Goal: Task Accomplishment & Management: Manage account settings

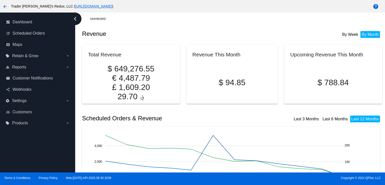
click at [227, 50] on mat-card "Revenue This Month $ 94.85" at bounding box center [233, 74] width 92 height 59
click at [33, 32] on span "Scheduled Orders" at bounding box center [29, 33] width 32 height 5
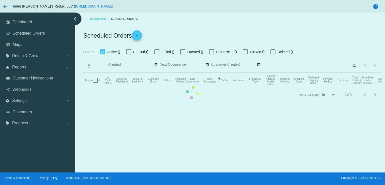
checkbox input "false"
click at [222, 73] on mat-table "Actions Id Last Cycle Status Customer FirstName Customer LastName Customer Emai…" at bounding box center [232, 80] width 300 height 15
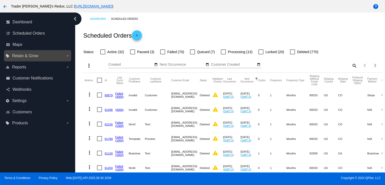
click at [14, 55] on span "Retain & Grow" at bounding box center [25, 56] width 26 height 5
click at [0, 0] on input "local_offer Retain & Grow arrow_drop_down" at bounding box center [0, 0] width 0 height 0
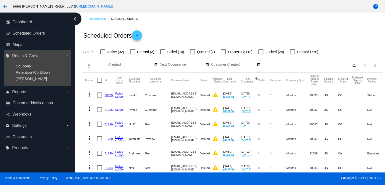
click at [19, 64] on span "Coupons" at bounding box center [23, 66] width 15 height 4
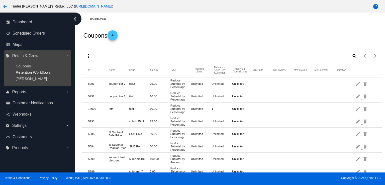
click at [35, 72] on span "Retention Workflows" at bounding box center [33, 72] width 35 height 4
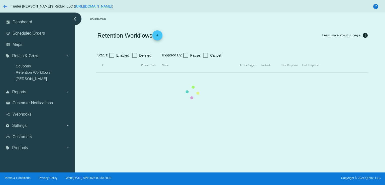
click at [137, 58] on mat-table "Id Created Date Name Action Trigger Enabled First Response Last Response" at bounding box center [232, 65] width 272 height 14
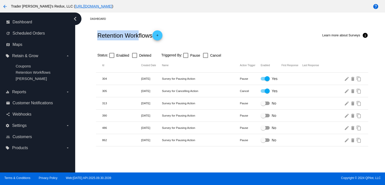
drag, startPoint x: 138, startPoint y: 35, endPoint x: 100, endPoint y: 34, distance: 38.6
click at [99, 33] on h2 "Retention Workflows add" at bounding box center [129, 35] width 65 height 10
click at [146, 18] on div "Dashboard" at bounding box center [236, 19] width 292 height 8
click at [238, 30] on div "Retention Workflows add Learn more about Surveys info" at bounding box center [232, 35] width 272 height 20
drag, startPoint x: 206, startPoint y: 34, endPoint x: 140, endPoint y: 36, distance: 66.5
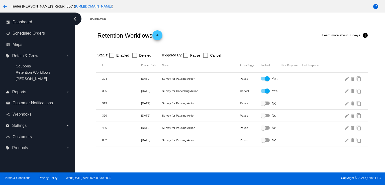
click at [205, 34] on div "Retention Workflows add Learn more about Surveys info" at bounding box center [232, 35] width 272 height 20
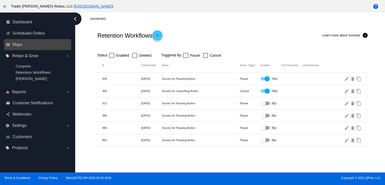
click at [25, 45] on link "map Maps" at bounding box center [38, 45] width 64 height 8
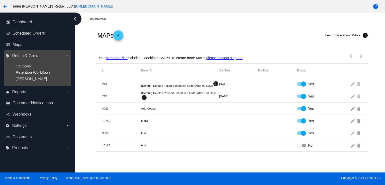
click at [30, 72] on span "Retention Workflows" at bounding box center [33, 72] width 35 height 4
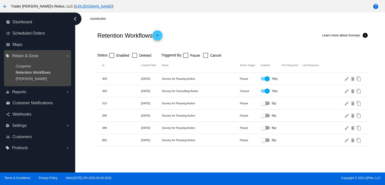
click at [30, 72] on span "Retention Workflows" at bounding box center [33, 72] width 35 height 4
click at [42, 73] on span "Retention Workflows" at bounding box center [33, 72] width 35 height 4
click at [18, 52] on label "local_offer Retain & Grow arrow_drop_down" at bounding box center [38, 56] width 64 height 8
click at [0, 0] on input "local_offer Retain & Grow arrow_drop_down" at bounding box center [0, 0] width 0 height 0
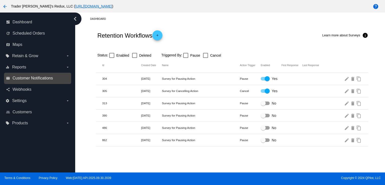
click at [21, 76] on span "Customer Notifications" at bounding box center [33, 78] width 40 height 5
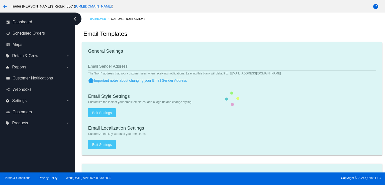
checkbox input "true"
type input "1"
checkbox input "true"
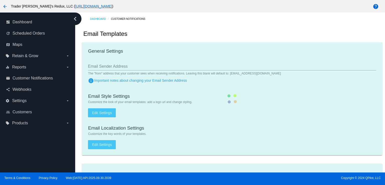
checkbox input "true"
type input "[EMAIL_ADDRESS][DOMAIN_NAME]"
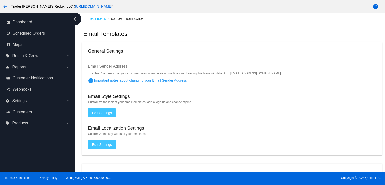
drag, startPoint x: 191, startPoint y: 39, endPoint x: 152, endPoint y: 40, distance: 38.9
click at [191, 39] on div "Email Templates" at bounding box center [232, 33] width 300 height 17
click at [39, 32] on span "Scheduled Orders" at bounding box center [29, 33] width 32 height 5
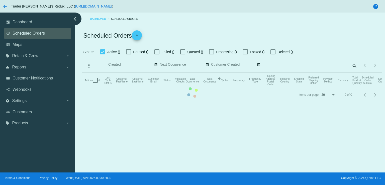
checkbox input "false"
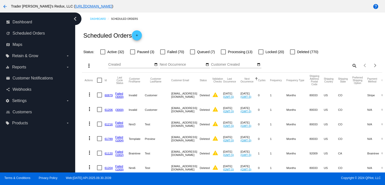
click at [177, 31] on div "Scheduled Orders add" at bounding box center [232, 35] width 300 height 20
click at [29, 79] on span "Customer Notifications" at bounding box center [33, 78] width 40 height 5
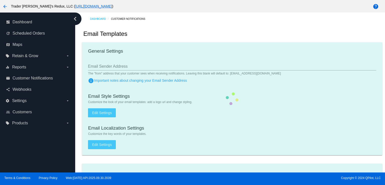
checkbox input "true"
type input "1"
checkbox input "true"
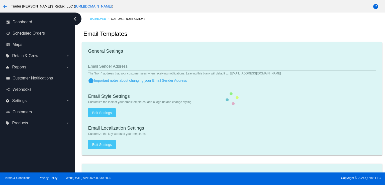
checkbox input "true"
type input "[EMAIL_ADDRESS][DOMAIN_NAME]"
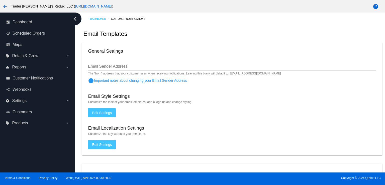
click at [254, 45] on mat-card "General Settings Email Sender Address The "from" address that your customer see…" at bounding box center [232, 98] width 300 height 113
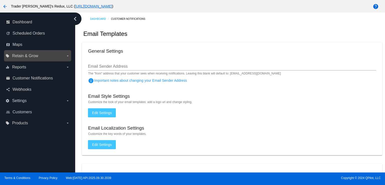
click at [16, 54] on span "Retain & Grow" at bounding box center [25, 56] width 26 height 5
click at [0, 0] on input "local_offer Retain & Grow arrow_drop_down" at bounding box center [0, 0] width 0 height 0
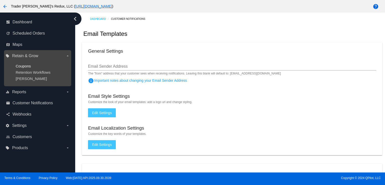
click at [21, 66] on span "Coupons" at bounding box center [23, 66] width 15 height 4
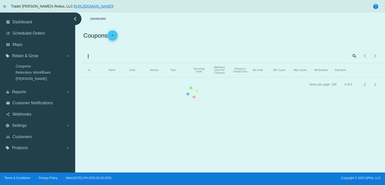
click at [162, 63] on mat-table "Id Name Code Amount Type Recurring Limits Maximum Uses Per Customer Maximum Ove…" at bounding box center [232, 70] width 300 height 14
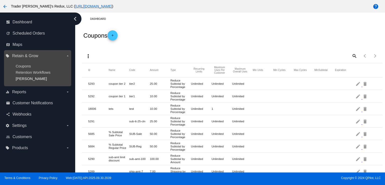
click at [27, 80] on span "[PERSON_NAME]" at bounding box center [31, 78] width 31 height 4
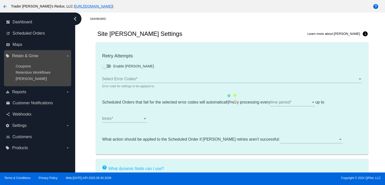
type input "If no changes are made, we will automatically retry processing your {{Scheduled…"
type input "If no changes are made, we will automatically {{DunningAction}} your {{Schedule…"
type input "Your {{ScheduledOrder}} was {{DunningAction}}."
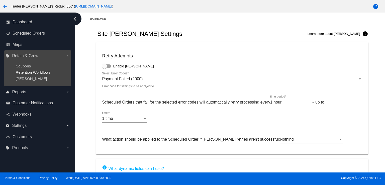
click at [29, 73] on span "Retention Workflows" at bounding box center [33, 72] width 35 height 4
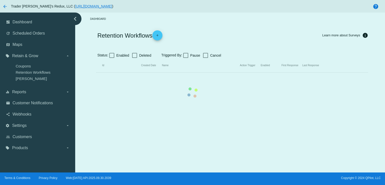
click at [96, 67] on mat-table "Id Created Date Name Action Trigger Enabled First Response Last Response" at bounding box center [232, 65] width 272 height 14
click at [96, 62] on mat-table "Id Created Date Name Action Trigger Enabled First Response Last Response" at bounding box center [232, 65] width 272 height 14
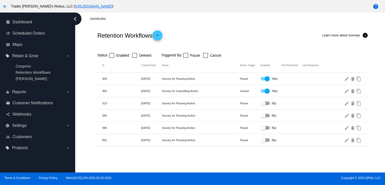
click at [193, 29] on div "Retention Workflows add Learn more about Surveys info" at bounding box center [232, 35] width 272 height 20
click at [44, 35] on span "Scheduled Orders" at bounding box center [29, 33] width 32 height 5
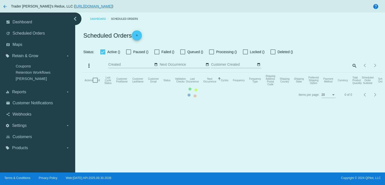
checkbox input "false"
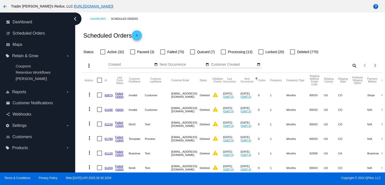
click at [175, 38] on div "Scheduled Orders add" at bounding box center [232, 35] width 300 height 20
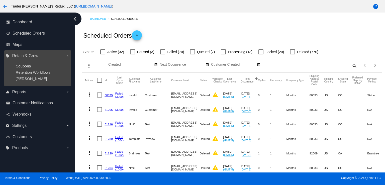
click at [28, 67] on span "Coupons" at bounding box center [23, 66] width 15 height 4
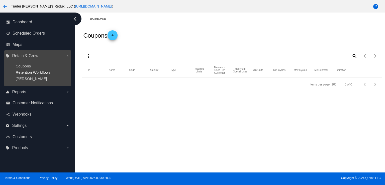
click at [29, 71] on span "Retention Workflows" at bounding box center [33, 72] width 35 height 4
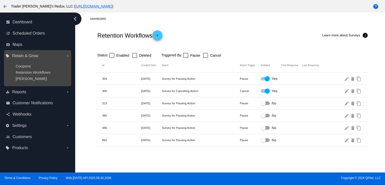
click at [21, 84] on ul "Coupons Retention Workflows [PERSON_NAME]" at bounding box center [38, 72] width 64 height 25
click at [26, 72] on span "Retention Workflows" at bounding box center [33, 72] width 35 height 4
click at [24, 79] on span "[PERSON_NAME]" at bounding box center [31, 78] width 31 height 4
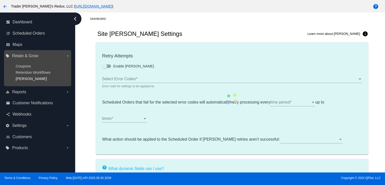
type input "If no changes are made, we will automatically retry processing your {{Scheduled…"
type input "If no changes are made, we will automatically {{DunningAction}} your {{Schedule…"
type input "Your {{ScheduledOrder}} was {{DunningAction}}."
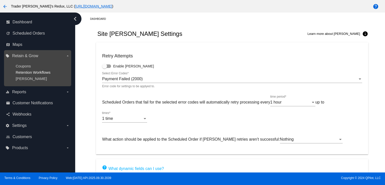
click at [50, 73] on span "Retention Workflows" at bounding box center [33, 72] width 35 height 4
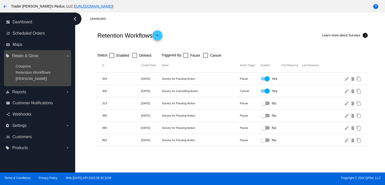
click at [26, 69] on ul "Coupons Retention Workflows [PERSON_NAME]" at bounding box center [38, 72] width 64 height 25
click at [27, 65] on span "Coupons" at bounding box center [23, 66] width 15 height 4
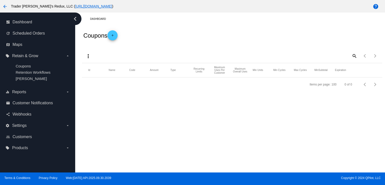
drag, startPoint x: 217, startPoint y: 118, endPoint x: 163, endPoint y: 96, distance: 58.2
click at [217, 118] on div "Dashboard Coupons add more_vert search Items per page: 100 0 of 0 Id Name Code …" at bounding box center [230, 93] width 310 height 160
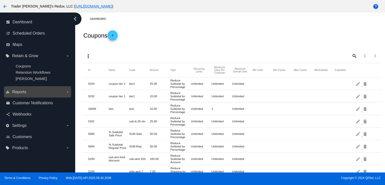
click at [17, 98] on div "equalizer Reports arrow_drop_down" at bounding box center [37, 91] width 67 height 11
click at [18, 93] on span "Reports" at bounding box center [19, 92] width 14 height 5
click at [0, 0] on input "equalizer Reports arrow_drop_down" at bounding box center [0, 0] width 0 height 0
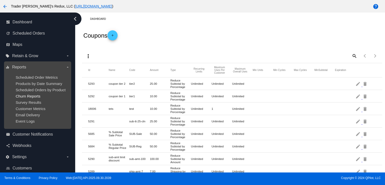
click at [20, 96] on span "Churn Reports" at bounding box center [28, 96] width 25 height 4
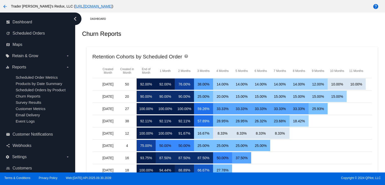
drag, startPoint x: 216, startPoint y: 29, endPoint x: 219, endPoint y: 31, distance: 3.5
click at [216, 29] on div "Churn Reports" at bounding box center [232, 33] width 300 height 17
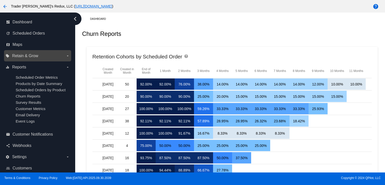
click at [23, 54] on span "Retain & Grow" at bounding box center [25, 56] width 26 height 5
click at [0, 0] on input "local_offer Retain & Grow arrow_drop_down" at bounding box center [0, 0] width 0 height 0
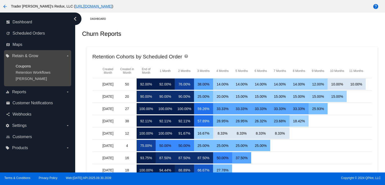
click at [26, 67] on span "Coupons" at bounding box center [23, 66] width 15 height 4
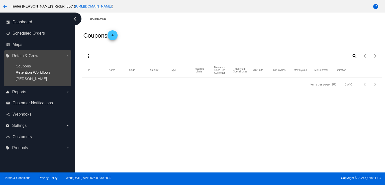
click at [29, 70] on span "Retention Workflows" at bounding box center [33, 72] width 35 height 4
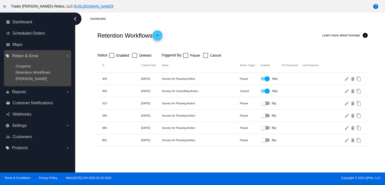
click at [29, 62] on ul "Coupons Retention Workflows [PERSON_NAME]" at bounding box center [38, 72] width 64 height 25
click at [24, 65] on span "Coupons" at bounding box center [23, 66] width 15 height 4
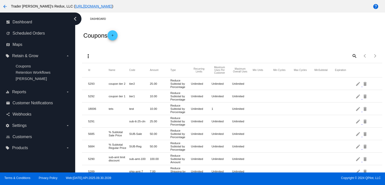
drag, startPoint x: 207, startPoint y: 47, endPoint x: 146, endPoint y: 43, distance: 61.1
click at [202, 47] on div "more_vert search Items per page: 100 1 - 41 of 41" at bounding box center [232, 54] width 300 height 18
click at [19, 26] on link "dashboard Dashboard" at bounding box center [38, 22] width 64 height 8
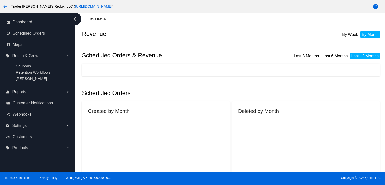
drag, startPoint x: 23, startPoint y: 36, endPoint x: 130, endPoint y: 27, distance: 107.2
click at [25, 36] on div "dashboard Dashboard update Scheduled Orders map Maps local_offer Retain & Grow …" at bounding box center [192, 93] width 385 height 160
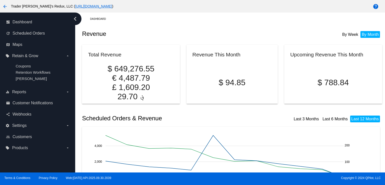
drag, startPoint x: 278, startPoint y: 53, endPoint x: 288, endPoint y: 49, distance: 10.6
click at [286, 49] on div "Total Revenue $ 649,276.55 € 4,487.79 £ 1,609.20 ؋ 29.70 Revenue This Month $ 9…" at bounding box center [232, 71] width 300 height 59
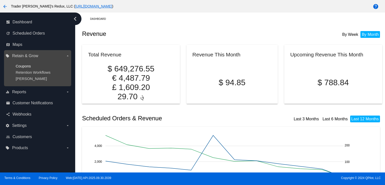
click at [21, 67] on span "Coupons" at bounding box center [23, 66] width 15 height 4
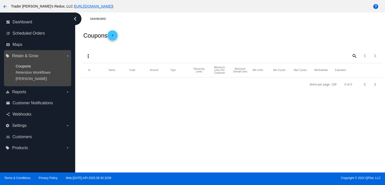
click at [21, 67] on span "Coupons" at bounding box center [23, 66] width 15 height 4
click at [21, 73] on span "Retention Workflows" at bounding box center [33, 72] width 35 height 4
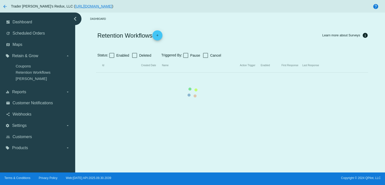
click at [96, 73] on mat-table "Id Created Date Name Action Trigger Enabled First Response Last Response" at bounding box center [232, 65] width 272 height 14
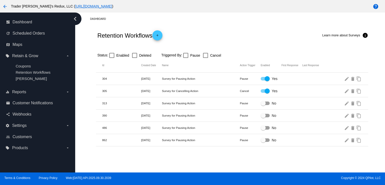
drag, startPoint x: 189, startPoint y: 23, endPoint x: 183, endPoint y: 28, distance: 7.9
click at [186, 27] on div "Dashboard Retention Workflows add Learn more about Surveys info Status: Enabled…" at bounding box center [232, 80] width 306 height 134
click at [20, 27] on div "dashboard Dashboard" at bounding box center [37, 22] width 67 height 11
click at [32, 33] on span "Scheduled Orders" at bounding box center [29, 33] width 32 height 5
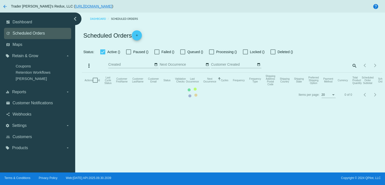
checkbox input "false"
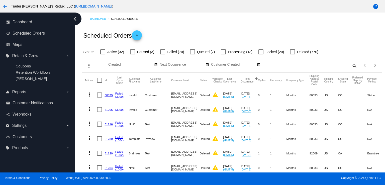
click at [226, 41] on div "Scheduled Orders add" at bounding box center [232, 35] width 300 height 20
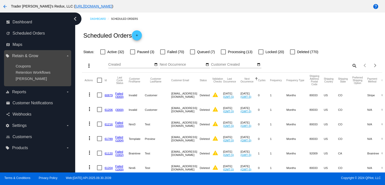
click at [14, 64] on ul "Coupons Retention Workflows [PERSON_NAME]" at bounding box center [38, 72] width 64 height 25
click at [26, 69] on ul "Coupons Retention Workflows [PERSON_NAME]" at bounding box center [38, 72] width 64 height 25
click at [26, 68] on ul "Coupons Retention Workflows [PERSON_NAME]" at bounding box center [38, 72] width 64 height 25
click at [27, 68] on ul "Coupons Retention Workflows [PERSON_NAME]" at bounding box center [38, 72] width 64 height 25
click at [57, 77] on div "[PERSON_NAME]" at bounding box center [42, 78] width 52 height 4
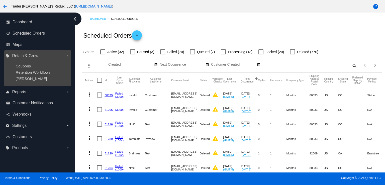
click at [53, 79] on div "[PERSON_NAME]" at bounding box center [42, 78] width 52 height 4
click at [30, 75] on ul "Coupons Retention Workflows [PERSON_NAME]" at bounding box center [38, 72] width 64 height 25
click at [26, 66] on span "Coupons" at bounding box center [23, 66] width 15 height 4
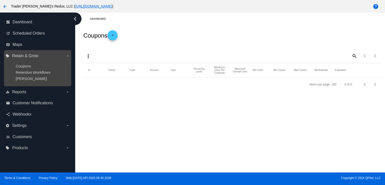
click at [28, 75] on ul "Coupons Retention Workflows [PERSON_NAME]" at bounding box center [38, 72] width 64 height 25
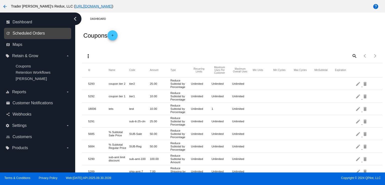
click at [29, 31] on span "Scheduled Orders" at bounding box center [29, 33] width 32 height 5
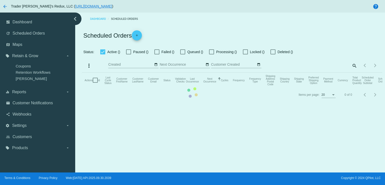
checkbox input "false"
click at [82, 73] on mat-table "Actions Id Last Cycle Status Customer FirstName Customer LastName Customer Emai…" at bounding box center [232, 80] width 300 height 15
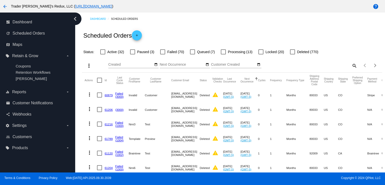
drag, startPoint x: 180, startPoint y: 71, endPoint x: 105, endPoint y: 58, distance: 75.3
click at [210, 55] on div "more_vert Oct Jan Feb Mar [DATE]" at bounding box center [232, 64] width 300 height 18
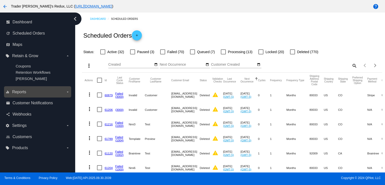
click at [21, 91] on span "Reports" at bounding box center [19, 92] width 14 height 5
click at [0, 0] on input "equalizer Reports arrow_drop_down" at bounding box center [0, 0] width 0 height 0
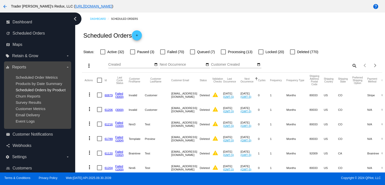
click at [24, 91] on span "Scheduled Orders by Product" at bounding box center [41, 90] width 50 height 4
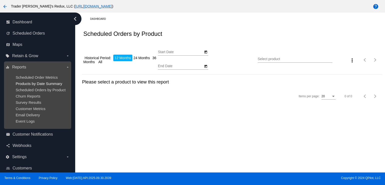
type input "[DATE]"
click at [48, 84] on span "Products by Date Summary" at bounding box center [39, 83] width 47 height 4
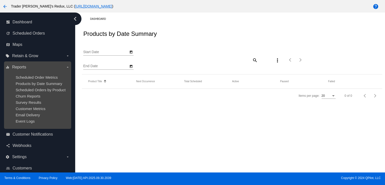
type input "[DATE]"
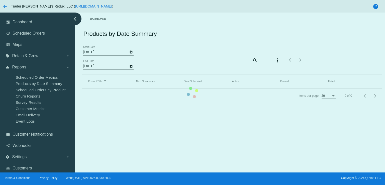
drag, startPoint x: 53, startPoint y: 71, endPoint x: 81, endPoint y: 75, distance: 28.2
click at [82, 74] on mat-table "Product Title Sorted by Title ascending Next Occurrence Total Scheduled Active …" at bounding box center [232, 81] width 300 height 14
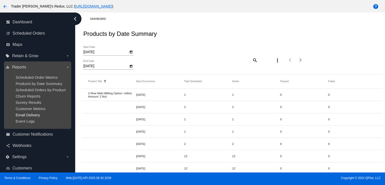
click at [29, 117] on span "Email Delivery" at bounding box center [28, 115] width 24 height 4
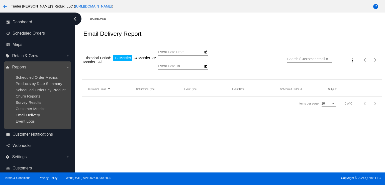
type input "[DATE]"
click at [82, 97] on mat-table "Customer Email Sorted by EmailTo ascending Notification Type Event Type Event D…" at bounding box center [232, 89] width 300 height 14
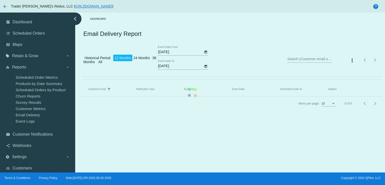
click at [82, 82] on mat-table "Customer Email Sorted by EmailTo ascending Notification Type Event Type Event D…" at bounding box center [232, 89] width 300 height 14
drag, startPoint x: 40, startPoint y: 88, endPoint x: 179, endPoint y: 41, distance: 147.1
click at [82, 88] on mat-table "Customer Email Sorted by EmailTo ascending Notification Type Event Type Event D…" at bounding box center [232, 89] width 300 height 14
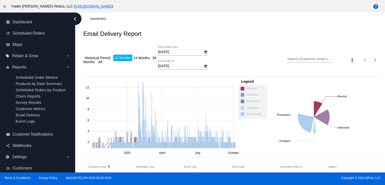
click at [155, 27] on div "Email Delivery Report" at bounding box center [232, 33] width 300 height 17
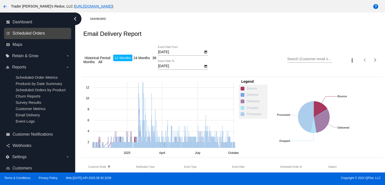
click at [41, 34] on span "Scheduled Orders" at bounding box center [29, 33] width 32 height 5
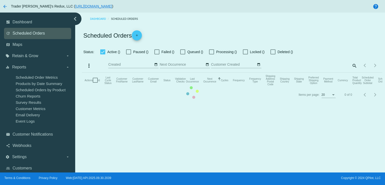
checkbox input "false"
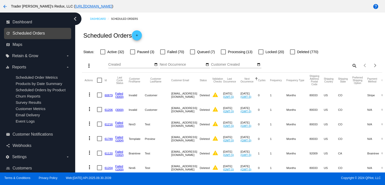
click at [28, 34] on span "Scheduled Orders" at bounding box center [29, 33] width 32 height 5
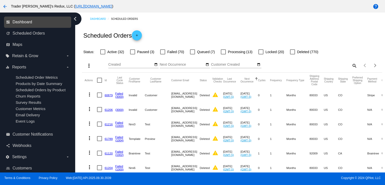
click at [17, 20] on span "Dashboard" at bounding box center [23, 22] width 20 height 5
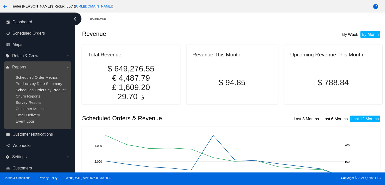
click at [49, 90] on span "Scheduled Orders by Product" at bounding box center [41, 90] width 50 height 4
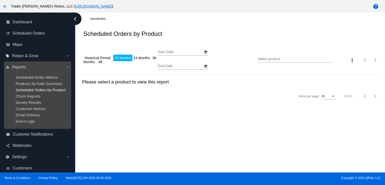
type input "[DATE]"
click at [48, 88] on span "Scheduled Orders by Product" at bounding box center [41, 90] width 50 height 4
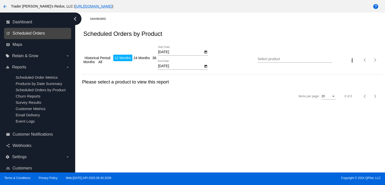
click at [43, 32] on span "Scheduled Orders" at bounding box center [29, 33] width 32 height 5
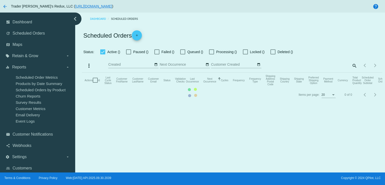
checkbox input "false"
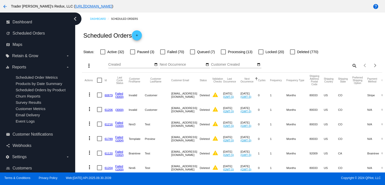
click at [385, 12] on div "arrow_back Trader [PERSON_NAME]'s Redux, LLC ( [URL][DOMAIN_NAME] ) help" at bounding box center [192, 6] width 385 height 13
drag, startPoint x: 259, startPoint y: 177, endPoint x: 210, endPoint y: 117, distance: 77.9
click at [235, 118] on div "arrow_back Trader [PERSON_NAME]'s Redux, LLC ( [URL][DOMAIN_NAME] ) help dashbo…" at bounding box center [192, 92] width 385 height 185
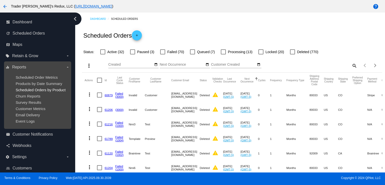
click at [24, 89] on span "Scheduled Orders by Product" at bounding box center [41, 90] width 50 height 4
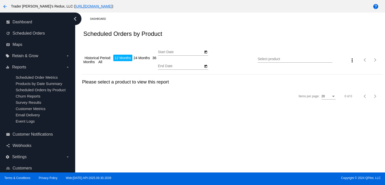
type input "[DATE]"
click at [168, 17] on div "Dashboard" at bounding box center [236, 19] width 292 height 8
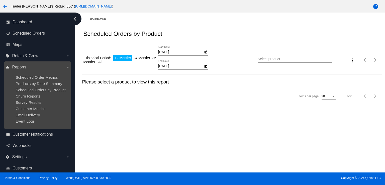
click at [50, 72] on ul "Scheduled Order Metrics Products by Date Summary Scheduled Orders by Product Ch…" at bounding box center [38, 99] width 64 height 56
drag, startPoint x: 33, startPoint y: 81, endPoint x: 32, endPoint y: 78, distance: 2.7
click at [32, 78] on ul "Scheduled Order Metrics Products by Date Summary Scheduled Orders by Product Ch…" at bounding box center [38, 99] width 64 height 56
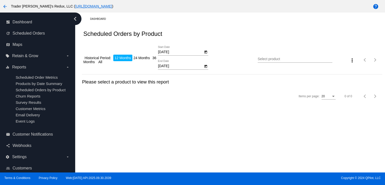
drag, startPoint x: 172, startPoint y: 131, endPoint x: 187, endPoint y: 151, distance: 25.1
click at [174, 132] on div "Dashboard Scheduled Orders by Product Historical Period: 12 Months 24 Months 36…" at bounding box center [230, 93] width 310 height 160
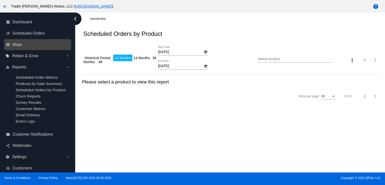
click at [24, 49] on div "map Maps" at bounding box center [37, 44] width 67 height 11
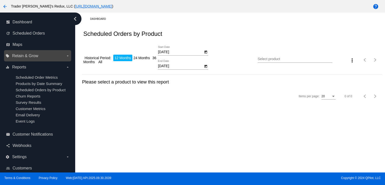
click at [28, 54] on span "Retain & Grow" at bounding box center [25, 56] width 26 height 5
click at [0, 0] on input "local_offer Retain & Grow arrow_drop_down" at bounding box center [0, 0] width 0 height 0
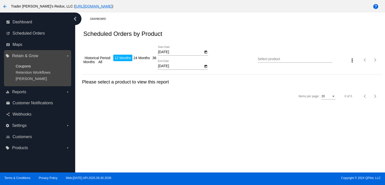
click at [24, 67] on span "Coupons" at bounding box center [23, 66] width 15 height 4
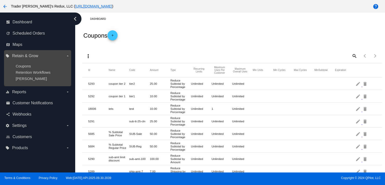
click at [37, 75] on ul "Coupons Retention Workflows [PERSON_NAME]" at bounding box center [38, 72] width 64 height 25
click at [37, 71] on span "Retention Workflows" at bounding box center [33, 72] width 35 height 4
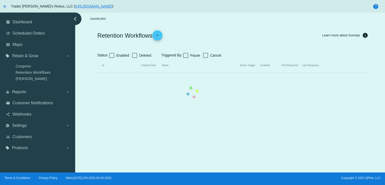
click at [96, 73] on mat-table "Id Created Date Name Action Trigger Enabled First Response Last Response" at bounding box center [232, 65] width 272 height 14
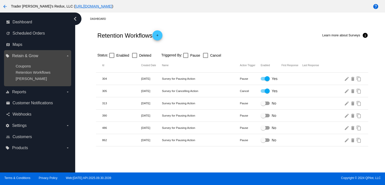
click at [45, 75] on ul "Coupons Retention Workflows [PERSON_NAME]" at bounding box center [38, 72] width 64 height 25
click at [22, 66] on span "Coupons" at bounding box center [23, 66] width 15 height 4
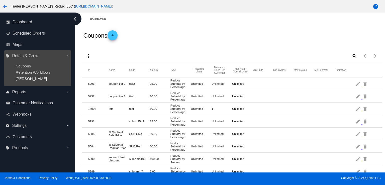
click at [20, 78] on span "[PERSON_NAME]" at bounding box center [31, 78] width 31 height 4
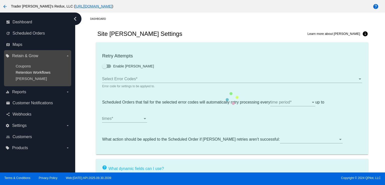
type input "If no changes are made, we will automatically retry processing your {{Scheduled…"
type input "If no changes are made, we will automatically {{DunningAction}} your {{Schedule…"
type input "Your {{ScheduledOrder}} was {{DunningAction}}."
click at [24, 74] on span "Retention Workflows" at bounding box center [33, 72] width 35 height 4
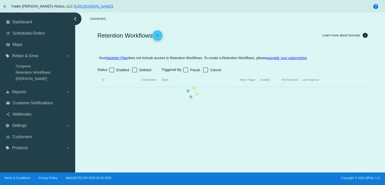
click at [96, 73] on mat-table "Id Created Date Name Action Trigger Enabled First Response Last Response" at bounding box center [232, 80] width 272 height 14
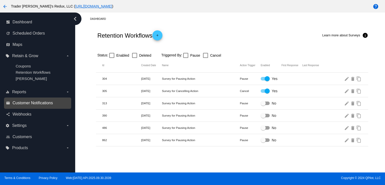
click at [24, 102] on span "Customer Notifications" at bounding box center [33, 103] width 40 height 5
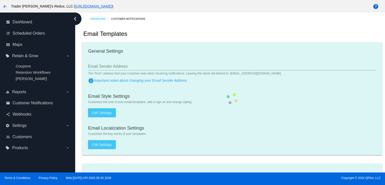
checkbox input "true"
type input "1"
checkbox input "true"
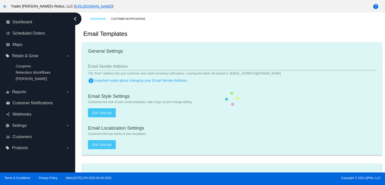
checkbox input "true"
type input "[EMAIL_ADDRESS][DOMAIN_NAME]"
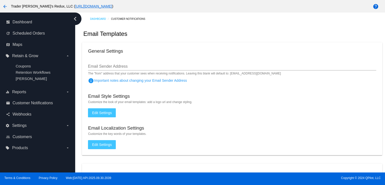
drag, startPoint x: 210, startPoint y: 45, endPoint x: 143, endPoint y: 49, distance: 66.3
click at [207, 46] on mat-card "General Settings Email Sender Address The "from" address that your customer see…" at bounding box center [232, 98] width 300 height 113
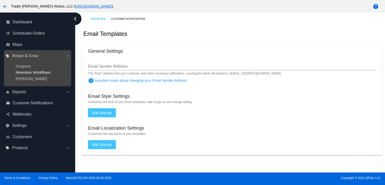
click at [22, 72] on span "Retention Workflows" at bounding box center [33, 72] width 35 height 4
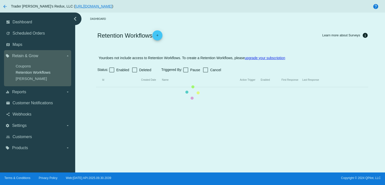
click at [96, 73] on mat-table "Id Created Date Name Action Trigger Enabled First Response Last Response" at bounding box center [232, 80] width 272 height 14
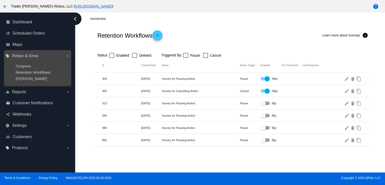
click at [28, 75] on ul "Coupons Retention Workflows [PERSON_NAME]" at bounding box center [38, 72] width 64 height 25
click at [27, 69] on ul "Coupons Retention Workflows [PERSON_NAME]" at bounding box center [38, 72] width 64 height 25
click at [28, 70] on span "Retention Workflows" at bounding box center [33, 72] width 35 height 4
click at [20, 70] on ul "Coupons Retention Workflows [PERSON_NAME]" at bounding box center [38, 72] width 64 height 25
click at [22, 74] on span "Retention Workflows" at bounding box center [33, 72] width 35 height 4
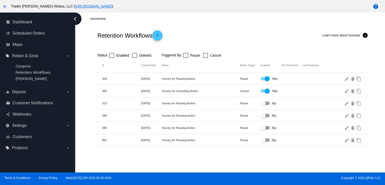
drag, startPoint x: 346, startPoint y: 179, endPoint x: 346, endPoint y: 182, distance: 2.8
click at [346, 182] on div "arrow_back Trader [PERSON_NAME]'s Redux, LLC ( [URL][DOMAIN_NAME] ) help dashbo…" at bounding box center [192, 92] width 385 height 185
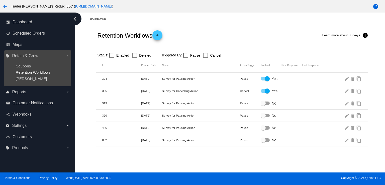
click at [28, 71] on span "Retention Workflows" at bounding box center [33, 72] width 35 height 4
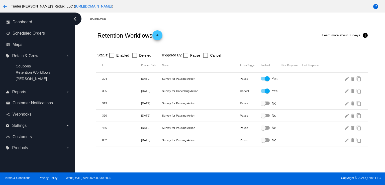
drag, startPoint x: 155, startPoint y: 69, endPoint x: 164, endPoint y: 46, distance: 23.8
click at [162, 57] on section "Status: Enabled Deleted Triggered By: Pause Cancel Id Created Date Name Action …" at bounding box center [232, 98] width 272 height 98
click at [262, 66] on mat-header-cell "Enabled" at bounding box center [271, 65] width 21 height 3
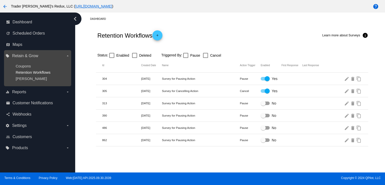
click at [46, 72] on span "Retention Workflows" at bounding box center [33, 72] width 35 height 4
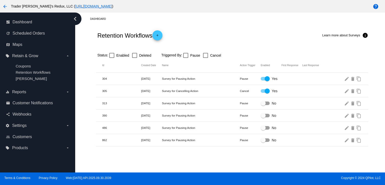
click at [317, 8] on div "arrow_back Trader [PERSON_NAME]'s Redux, LLC ( [URL][DOMAIN_NAME] )" at bounding box center [160, 6] width 321 height 10
click at [33, 103] on span "Customer Notifications" at bounding box center [33, 103] width 40 height 5
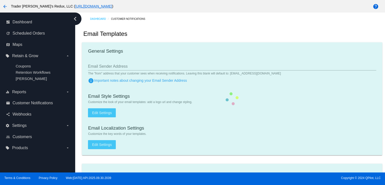
checkbox input "true"
type input "1"
checkbox input "true"
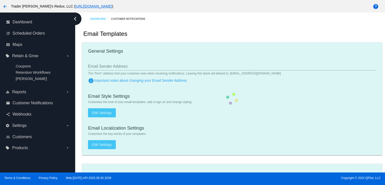
checkbox input "true"
type input "[EMAIL_ADDRESS][DOMAIN_NAME]"
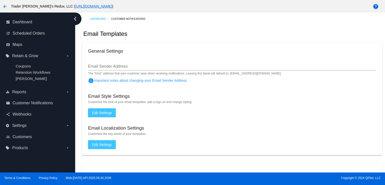
drag, startPoint x: 170, startPoint y: 37, endPoint x: 159, endPoint y: 41, distance: 12.7
click at [170, 37] on div "Email Templates" at bounding box center [232, 33] width 300 height 17
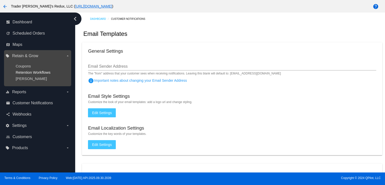
click at [30, 72] on span "Retention Workflows" at bounding box center [33, 72] width 35 height 4
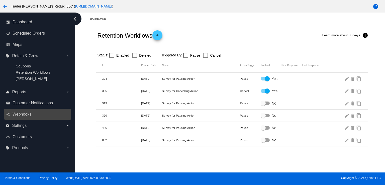
click at [17, 119] on div "share Webhooks" at bounding box center [37, 114] width 67 height 11
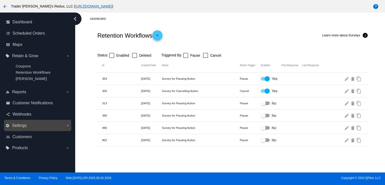
click at [19, 125] on span "Settings" at bounding box center [19, 125] width 15 height 5
click at [0, 0] on input "settings Settings arrow_drop_down" at bounding box center [0, 0] width 0 height 0
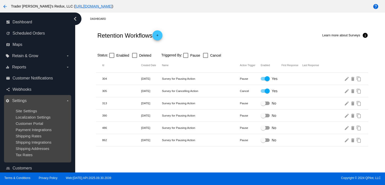
click at [29, 108] on ul "Site Settings Localization Settings Customer Portal Payment Integrations Shippi…" at bounding box center [38, 133] width 64 height 56
click at [33, 113] on ul "Site Settings Localization Settings Customer Portal Payment Integrations Shippi…" at bounding box center [38, 133] width 64 height 56
drag, startPoint x: 33, startPoint y: 112, endPoint x: 36, endPoint y: 111, distance: 3.3
click at [33, 112] on span "Site Settings" at bounding box center [26, 111] width 21 height 4
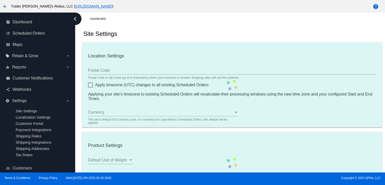
type input "80034"
checkbox input "true"
type input "09:00"
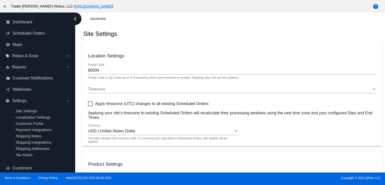
checkbox input "true"
click at [13, 66] on span "Reports" at bounding box center [19, 67] width 14 height 5
click at [0, 0] on input "equalizer Reports arrow_drop_down" at bounding box center [0, 0] width 0 height 0
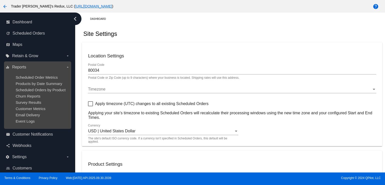
click at [29, 75] on ul "Scheduled Order Metrics Products by Date Summary Scheduled Orders by Product Ch…" at bounding box center [38, 99] width 64 height 56
click at [26, 61] on div "equalizer Reports arrow_drop_down Scheduled Order Metrics Products by Date Summ…" at bounding box center [37, 94] width 67 height 67
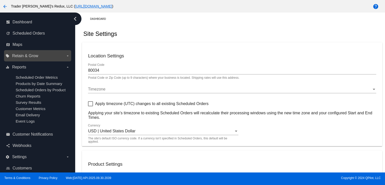
click at [24, 59] on label "local_offer Retain & Grow arrow_drop_down" at bounding box center [38, 56] width 64 height 8
click at [0, 0] on input "local_offer Retain & Grow arrow_drop_down" at bounding box center [0, 0] width 0 height 0
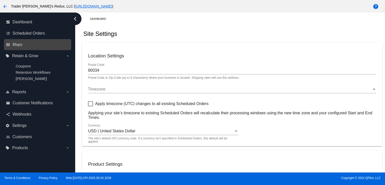
click at [29, 42] on link "map Maps" at bounding box center [38, 45] width 64 height 8
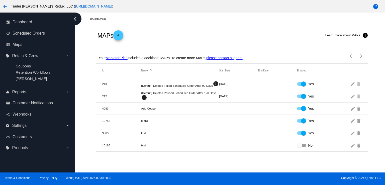
drag, startPoint x: 225, startPoint y: 47, endPoint x: 234, endPoint y: 47, distance: 9.3
click at [225, 47] on div "Your Marketer Plan includes 8 additional MAPs. To create more MAPs, please cont…" at bounding box center [232, 54] width 272 height 18
click at [23, 34] on span "Scheduled Orders" at bounding box center [29, 33] width 32 height 5
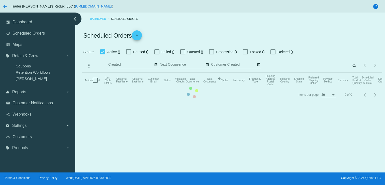
checkbox input "false"
drag, startPoint x: 18, startPoint y: 20, endPoint x: 61, endPoint y: 39, distance: 46.9
click at [82, 73] on mat-table "Actions Id Last Cycle Status Customer FirstName Customer LastName Customer Emai…" at bounding box center [232, 80] width 300 height 15
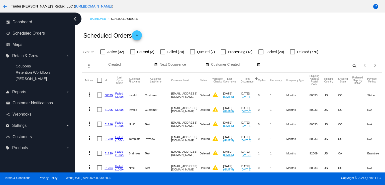
click at [240, 40] on div "Scheduled Orders add" at bounding box center [232, 35] width 300 height 20
